Goal: Transaction & Acquisition: Subscribe to service/newsletter

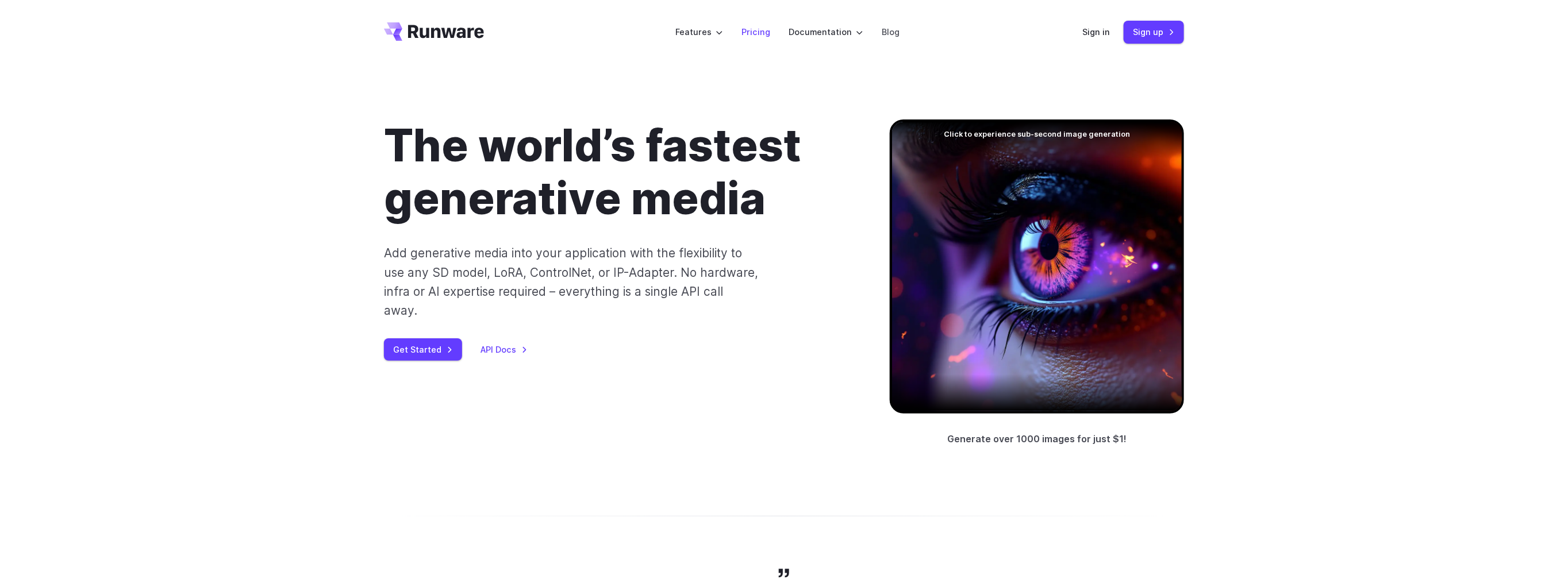
click at [763, 37] on link "Pricing" at bounding box center [756, 32] width 29 height 14
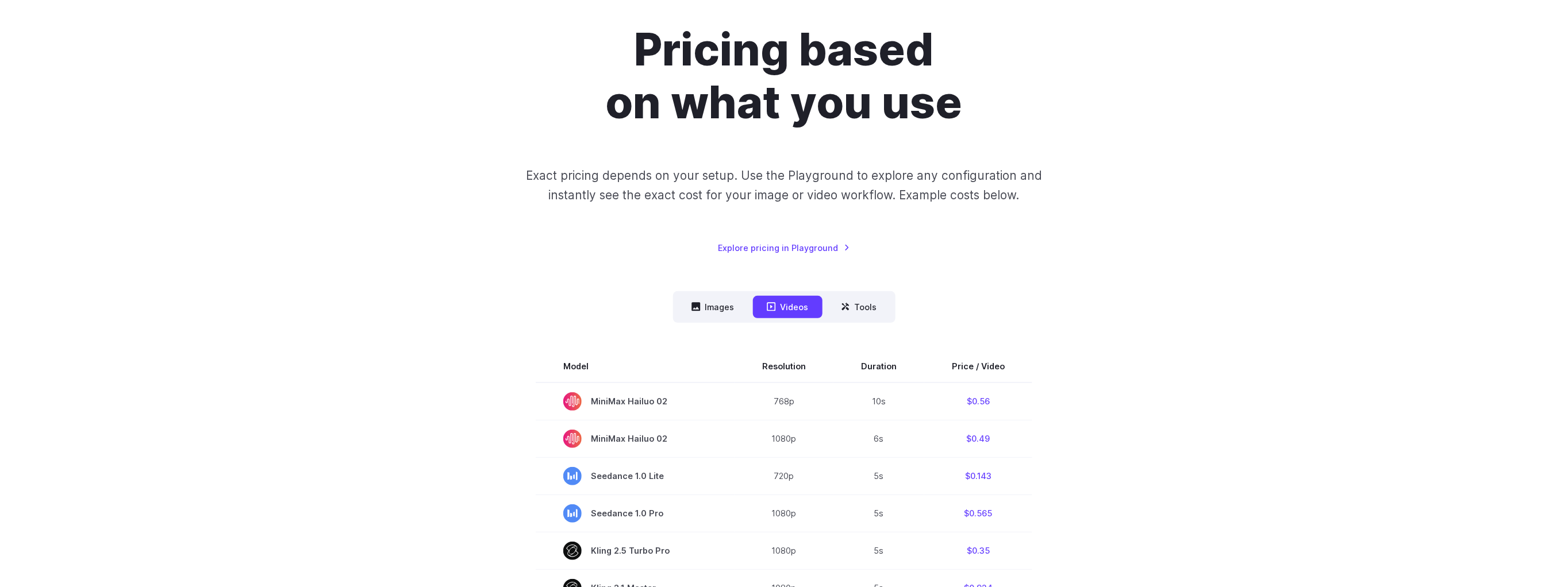
scroll to position [172, 0]
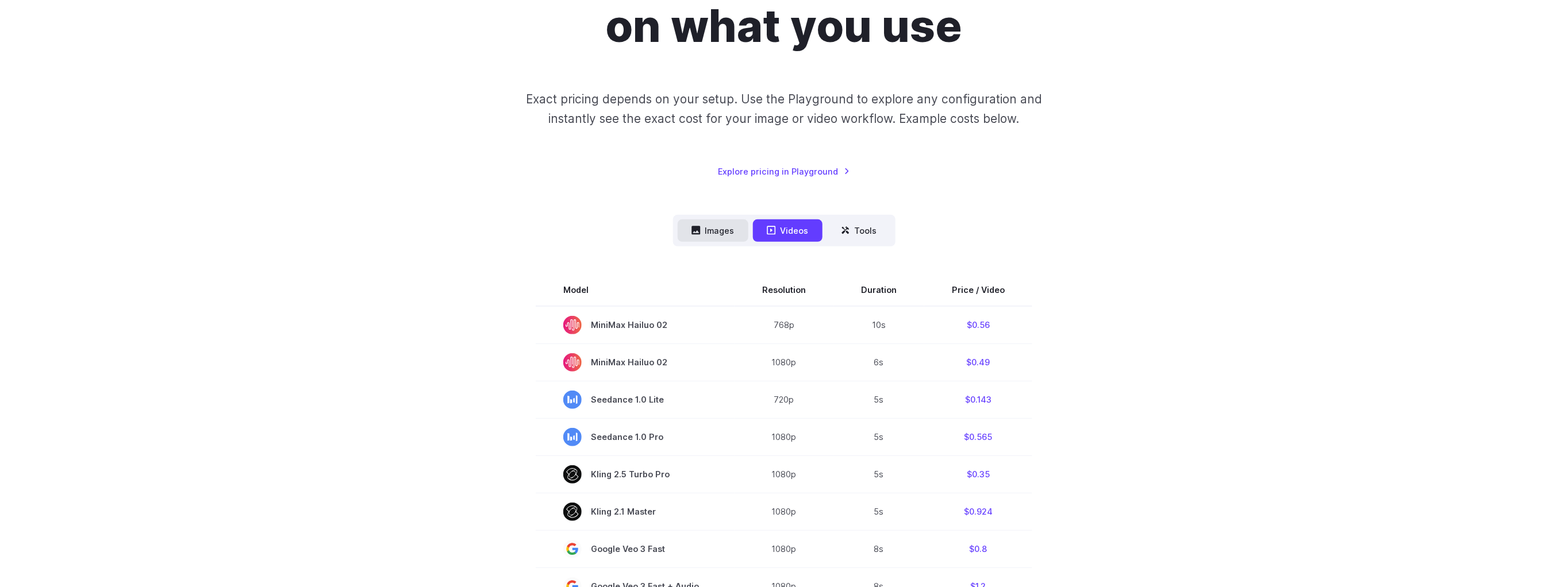
click at [714, 237] on button "Images" at bounding box center [713, 230] width 71 height 22
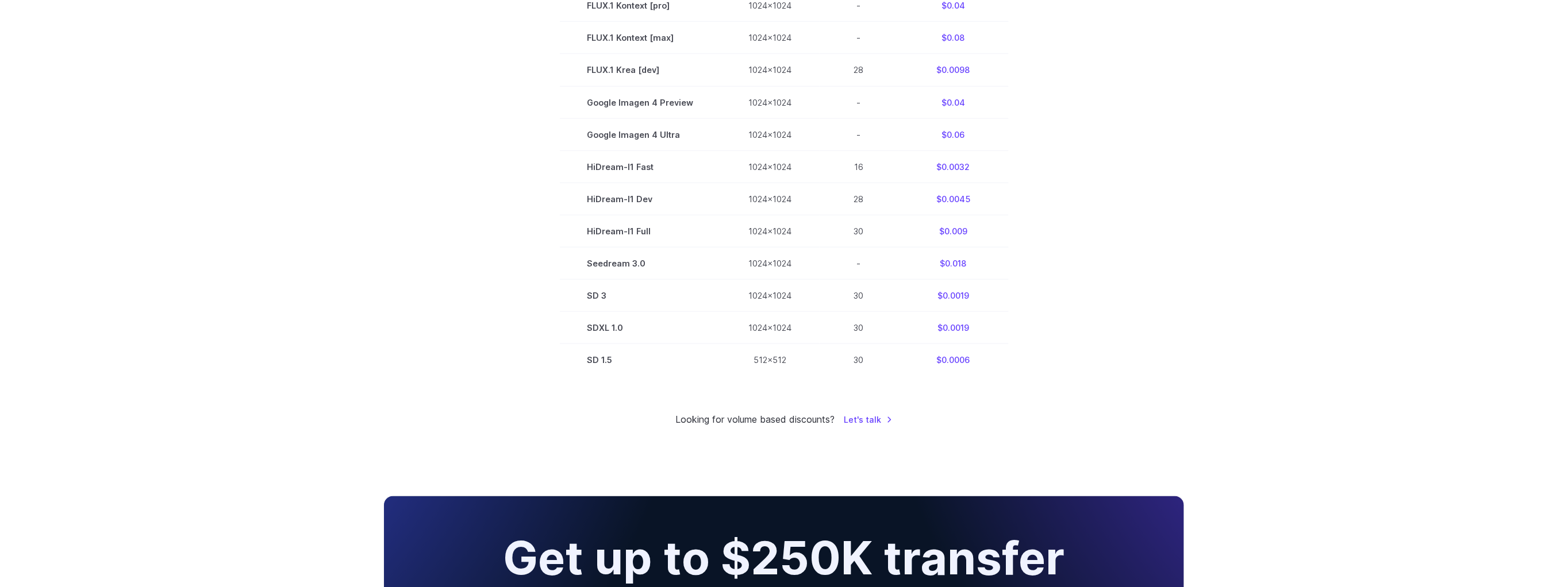
scroll to position [0, 0]
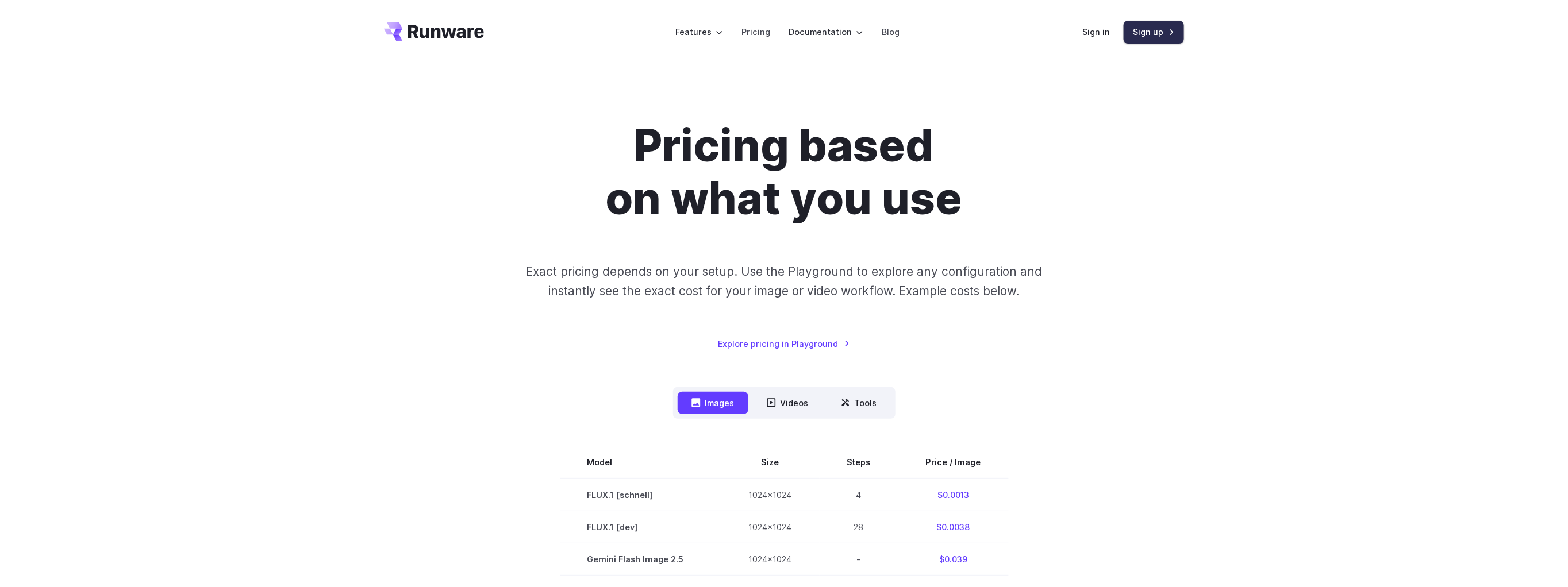
click at [1149, 27] on link "Sign up" at bounding box center [1154, 31] width 60 height 22
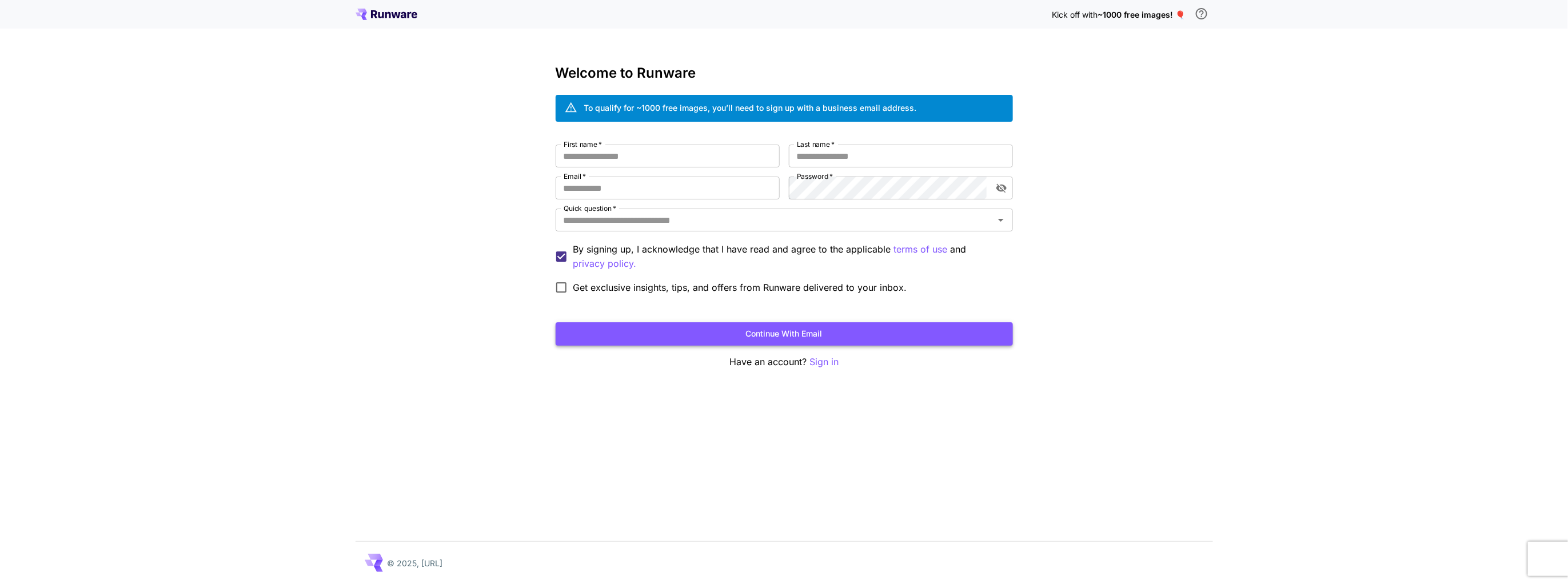
click at [811, 342] on button "Continue with email" at bounding box center [784, 335] width 457 height 24
